Goal: Navigation & Orientation: Find specific page/section

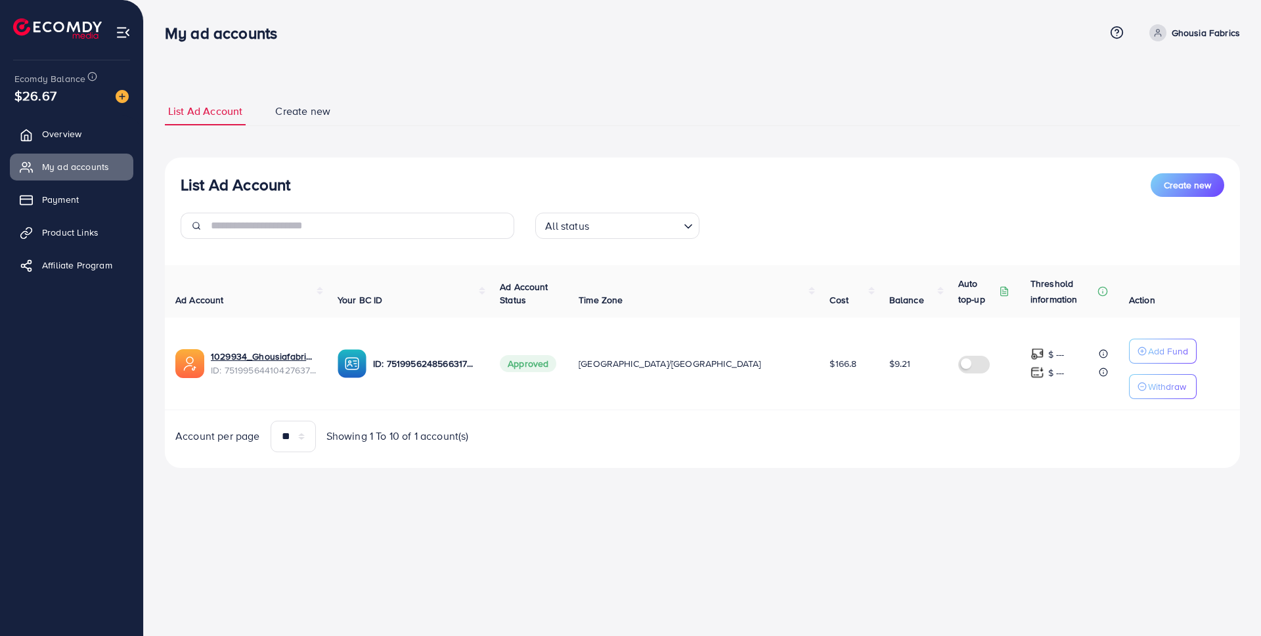
click at [97, 234] on span "Product Links" at bounding box center [70, 232] width 56 height 13
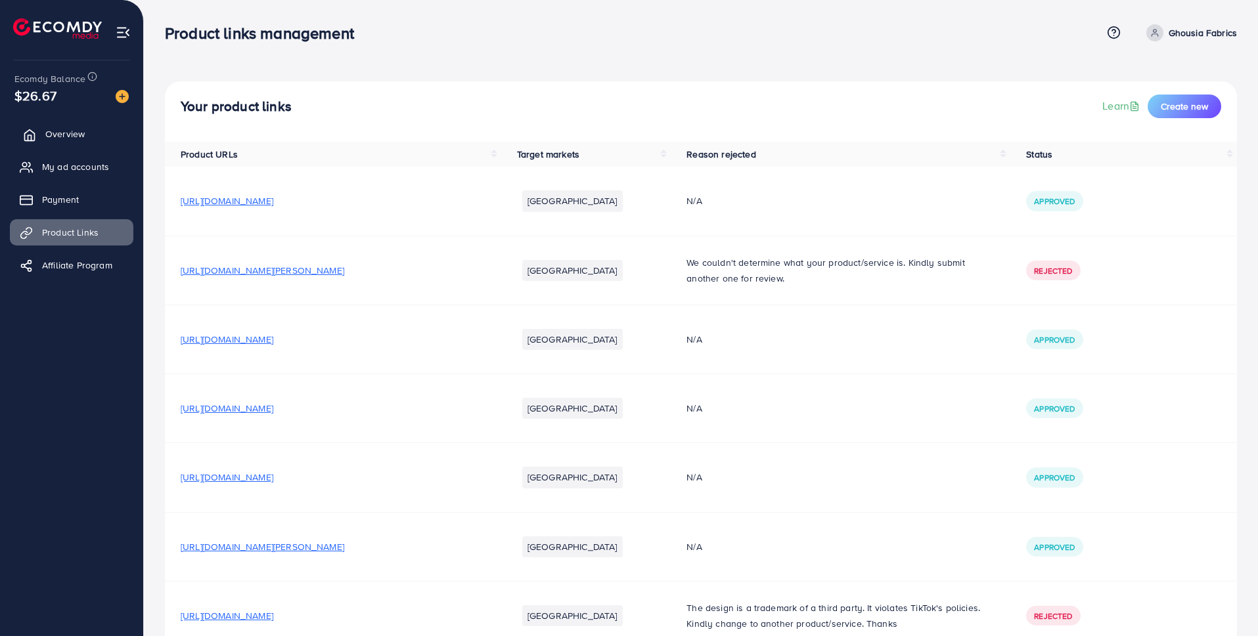
click at [97, 133] on link "Overview" at bounding box center [71, 134] width 123 height 26
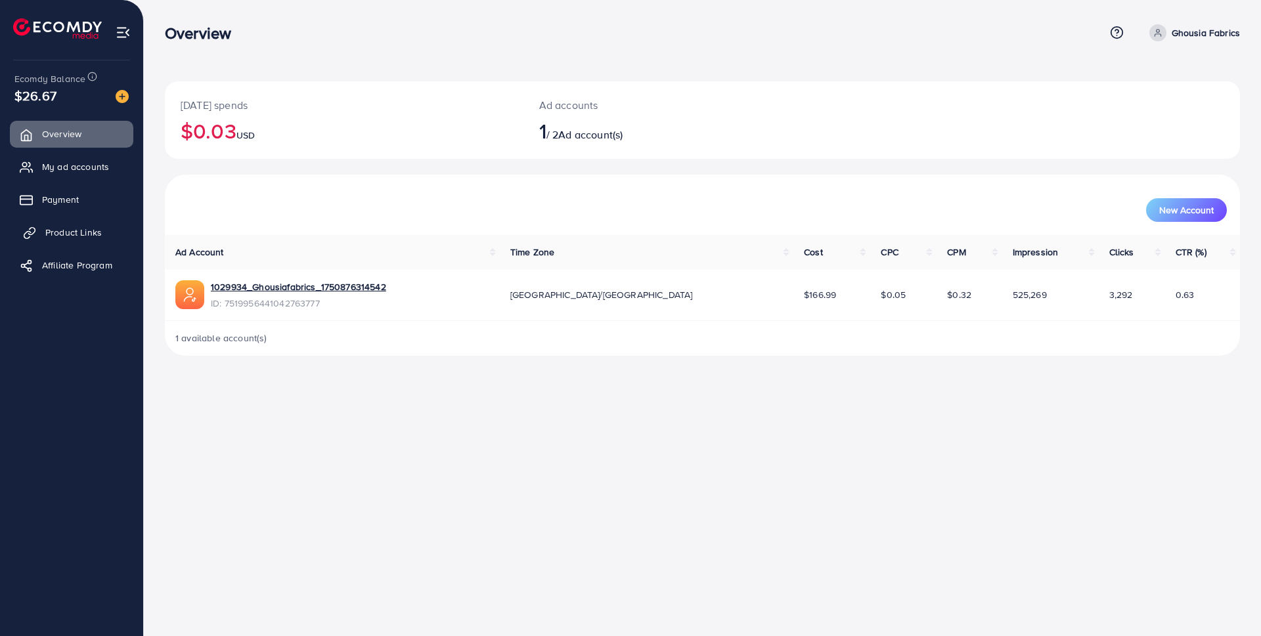
click at [60, 230] on span "Product Links" at bounding box center [73, 232] width 56 height 13
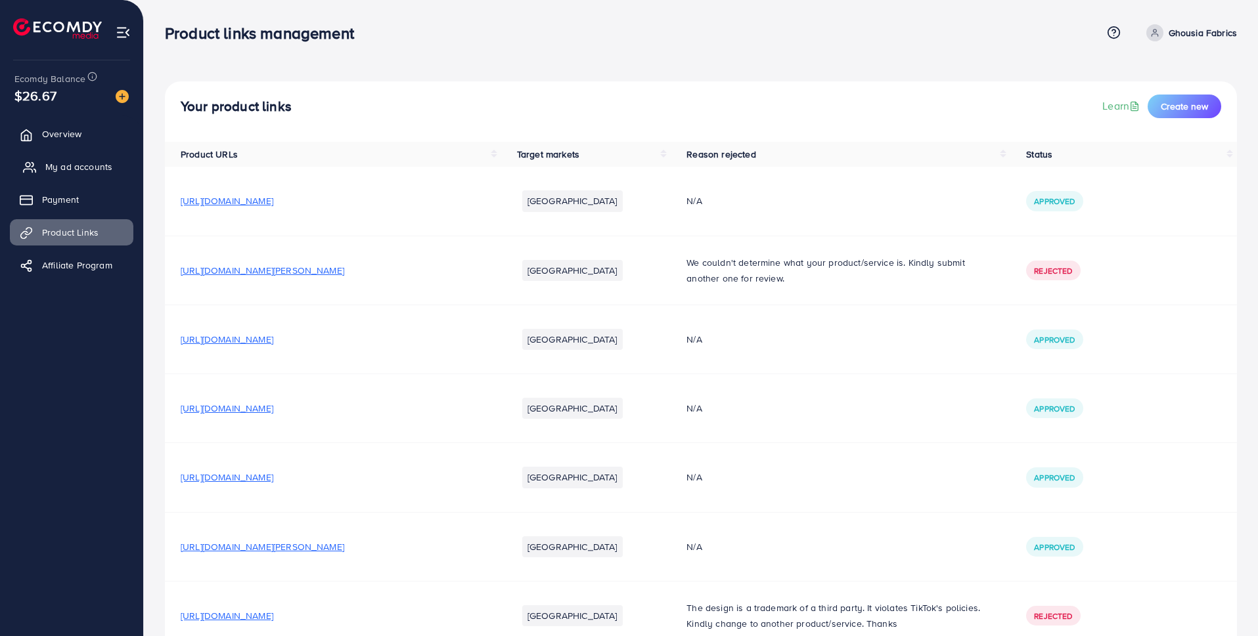
click at [73, 156] on link "My ad accounts" at bounding box center [71, 167] width 123 height 26
